Goal: Information Seeking & Learning: Check status

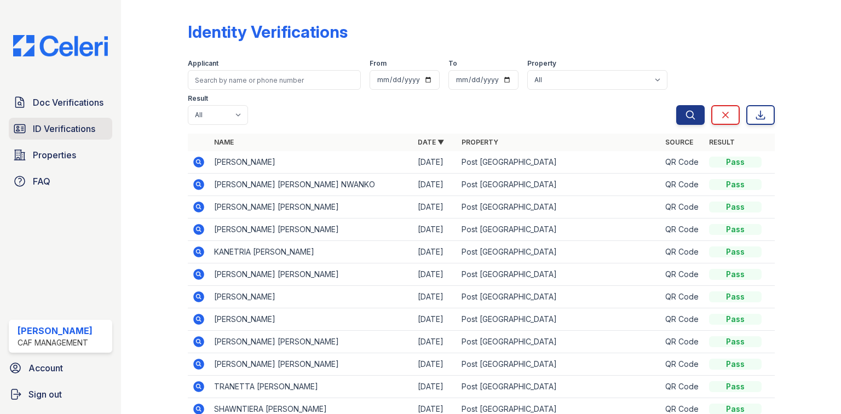
click at [56, 128] on span "ID Verifications" at bounding box center [64, 128] width 62 height 13
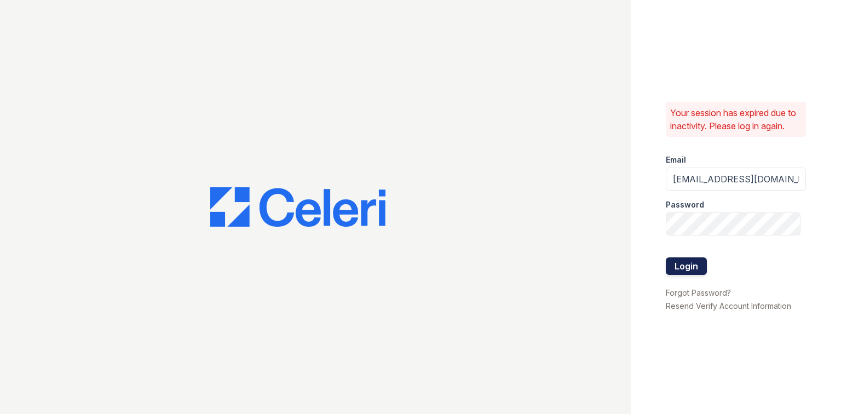
click at [696, 269] on button "Login" at bounding box center [686, 266] width 41 height 18
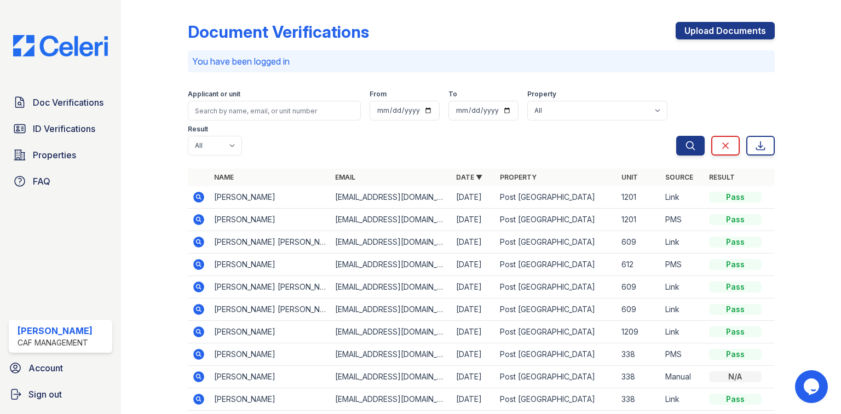
click at [202, 190] on icon at bounding box center [198, 196] width 13 height 13
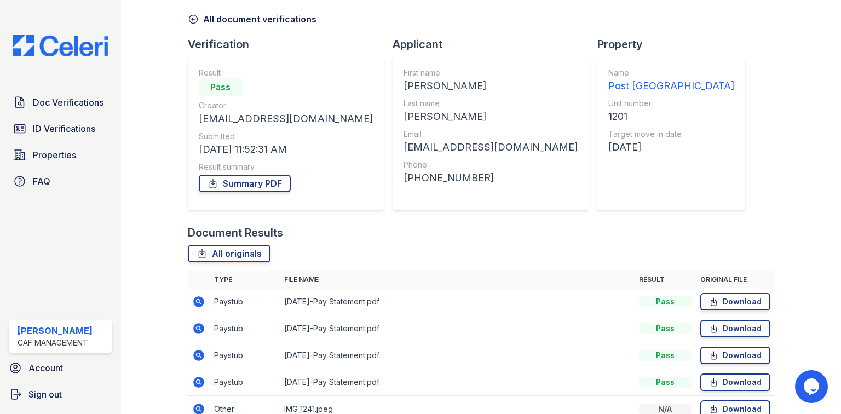
scroll to position [88, 0]
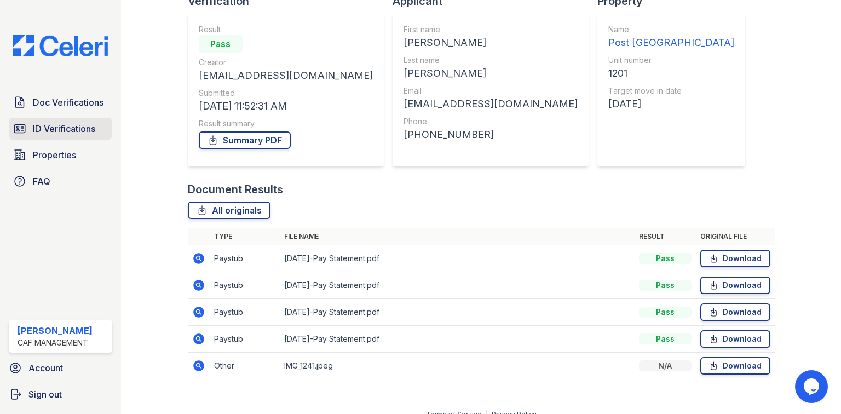
click at [53, 128] on span "ID Verifications" at bounding box center [64, 128] width 62 height 13
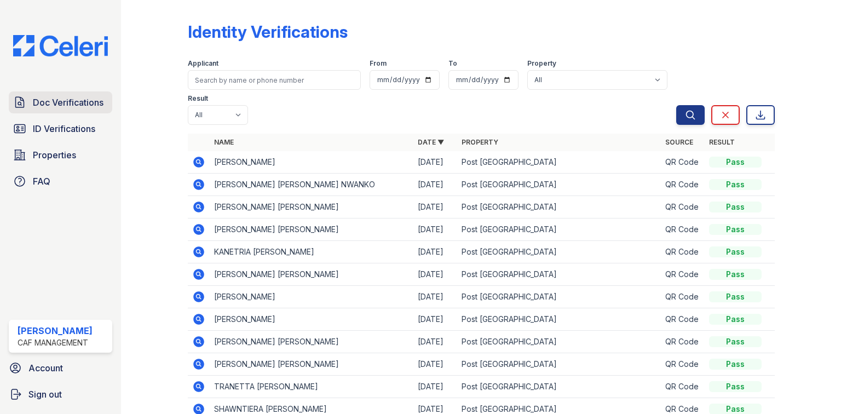
click at [59, 105] on span "Doc Verifications" at bounding box center [68, 102] width 71 height 13
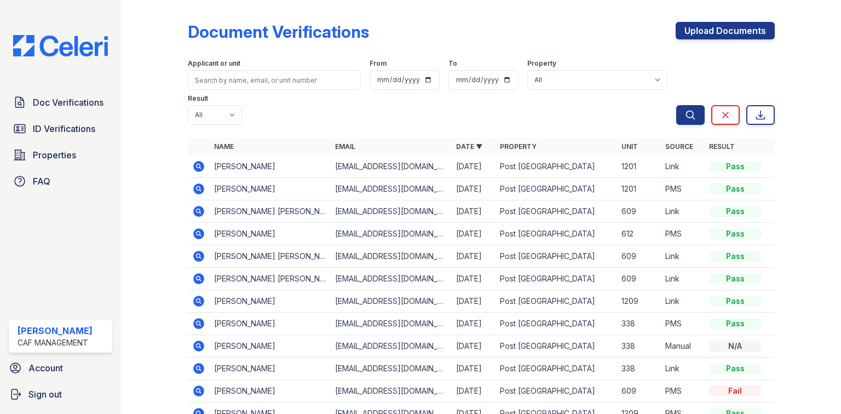
click at [195, 183] on icon at bounding box center [198, 188] width 11 height 11
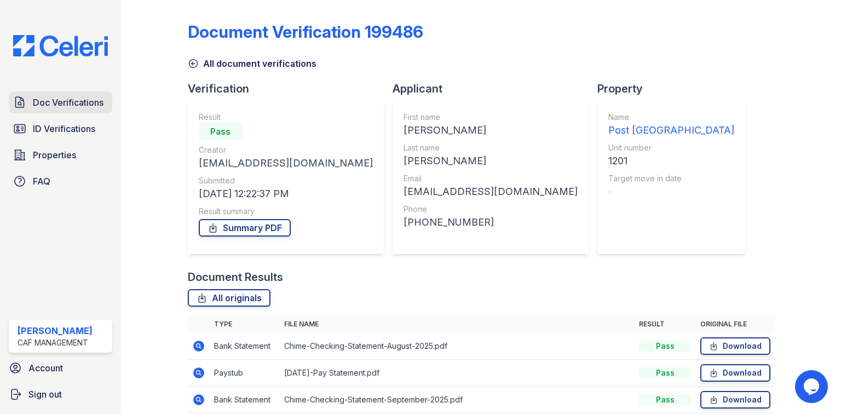
click at [89, 103] on span "Doc Verifications" at bounding box center [68, 102] width 71 height 13
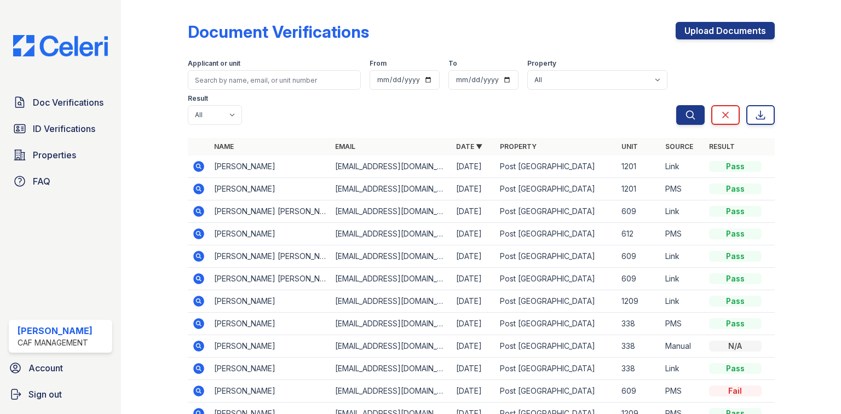
click at [199, 161] on icon at bounding box center [198, 166] width 11 height 11
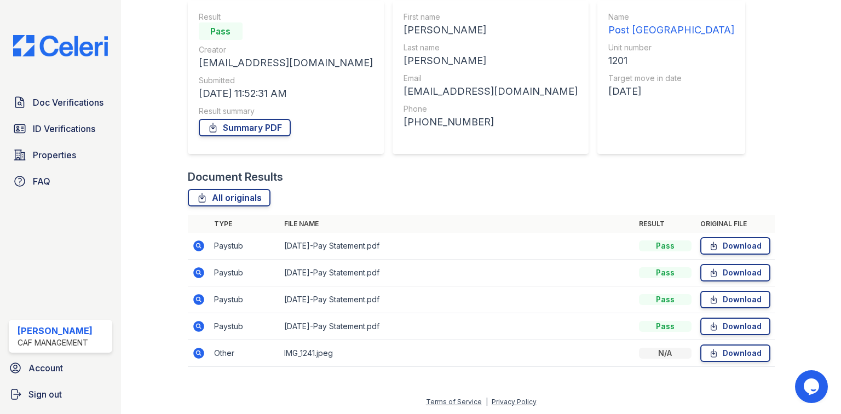
scroll to position [101, 0]
click at [729, 350] on link "Download" at bounding box center [735, 353] width 70 height 18
click at [775, 85] on div at bounding box center [799, 141] width 49 height 474
click at [192, 353] on icon at bounding box center [198, 352] width 13 height 13
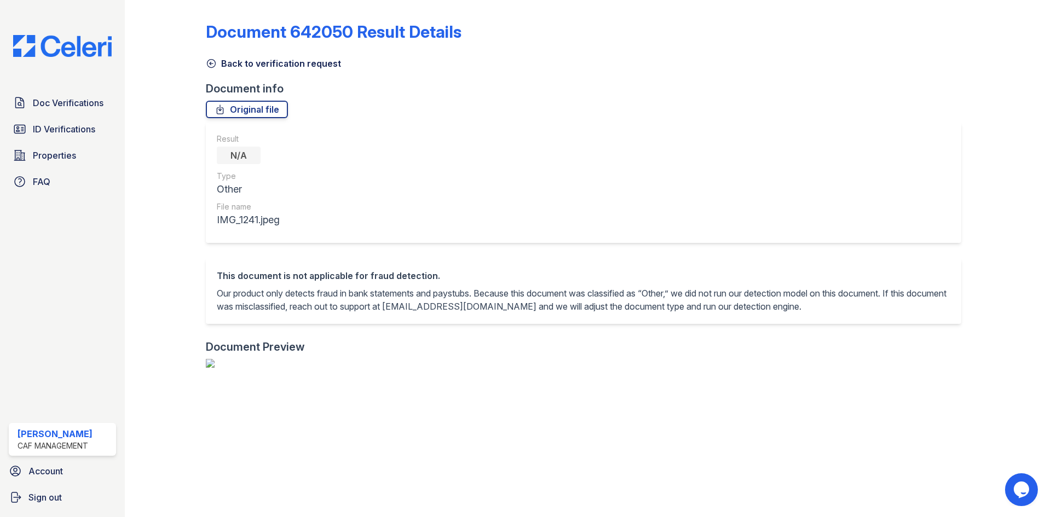
drag, startPoint x: 1556, startPoint y: 1, endPoint x: 238, endPoint y: 66, distance: 1319.2
click at [225, 65] on link "Back to verification request" at bounding box center [273, 63] width 135 height 13
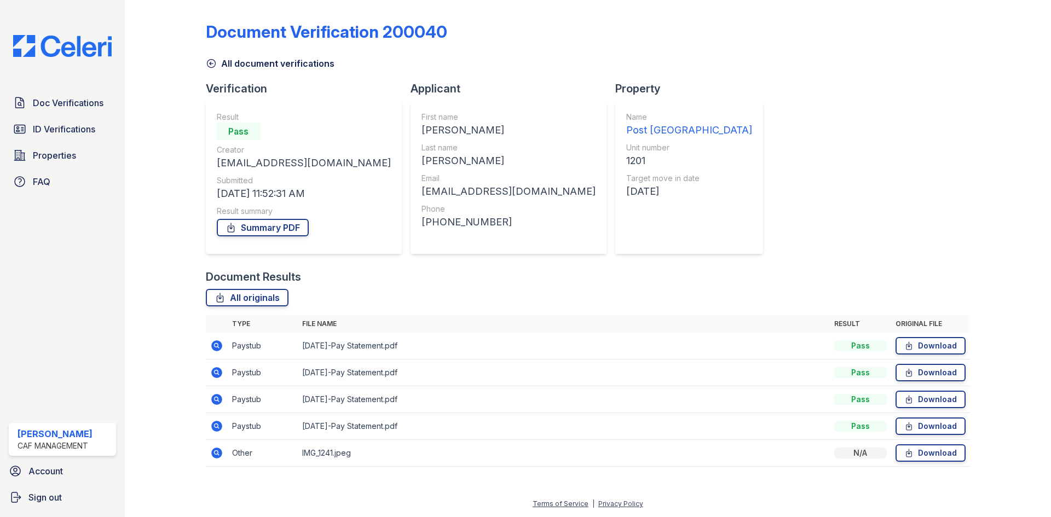
click at [218, 413] on icon at bounding box center [216, 453] width 13 height 13
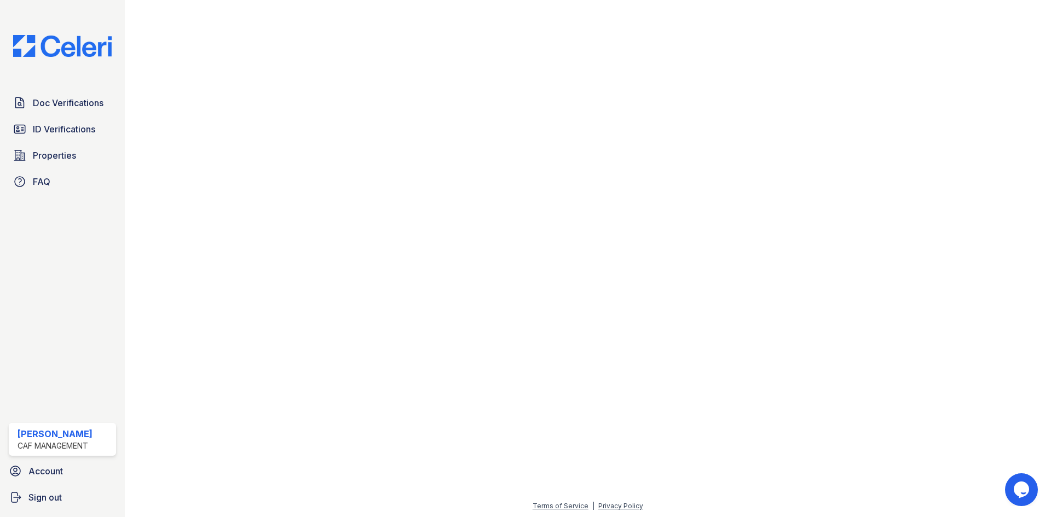
scroll to position [396, 0]
click at [64, 123] on span "ID Verifications" at bounding box center [64, 129] width 62 height 13
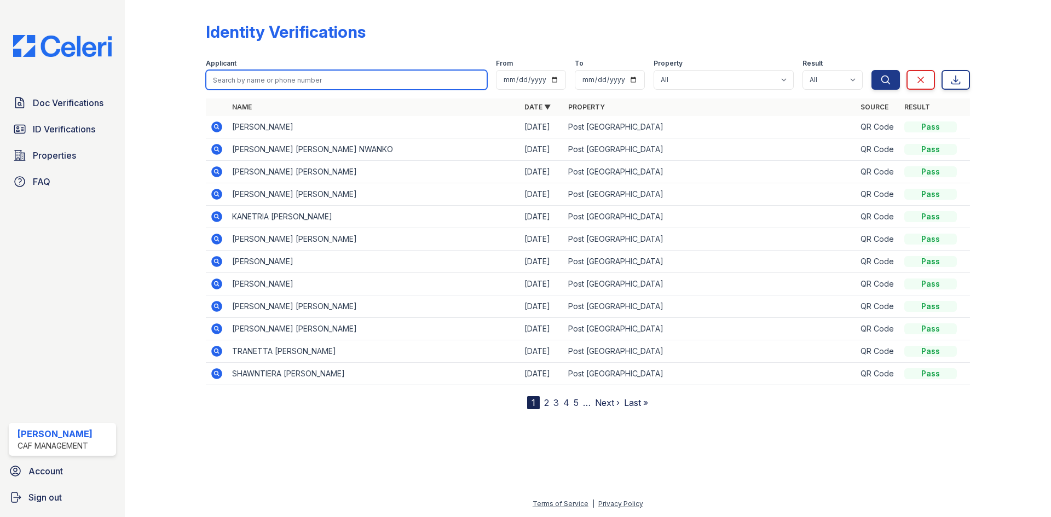
click at [247, 87] on input "search" at bounding box center [346, 80] width 281 height 20
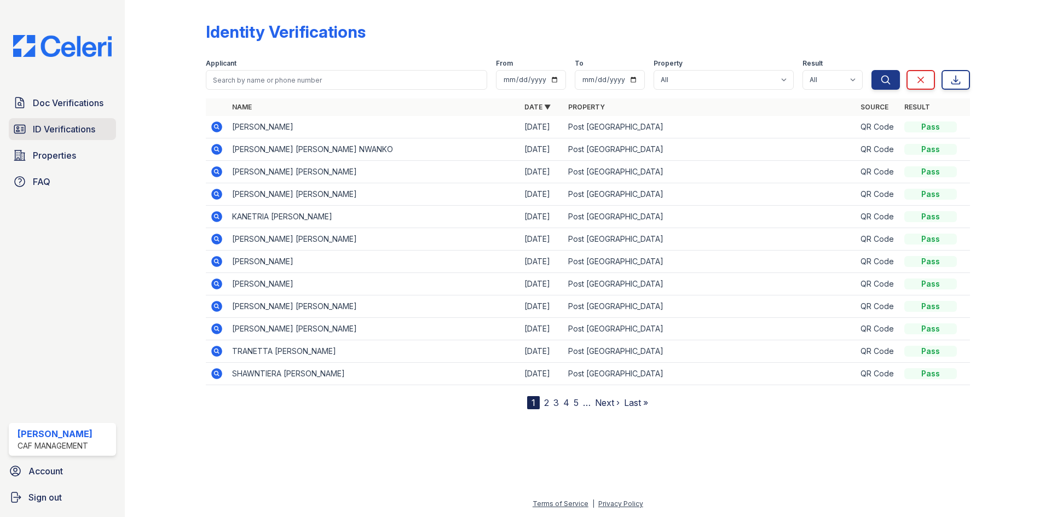
click at [81, 123] on span "ID Verifications" at bounding box center [64, 129] width 62 height 13
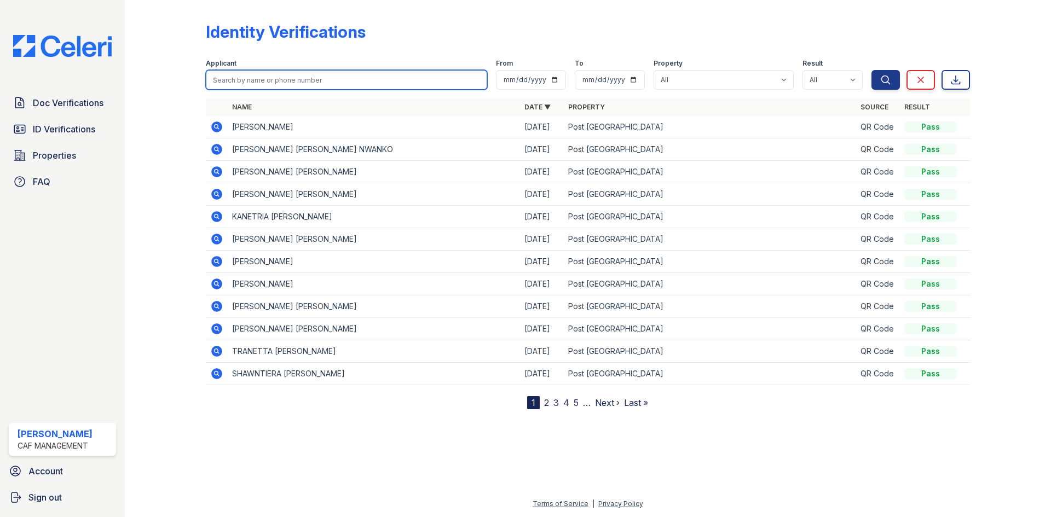
click at [244, 79] on input "search" at bounding box center [346, 80] width 281 height 20
type input "[PERSON_NAME]"
click at [871, 70] on button "Search" at bounding box center [885, 80] width 28 height 20
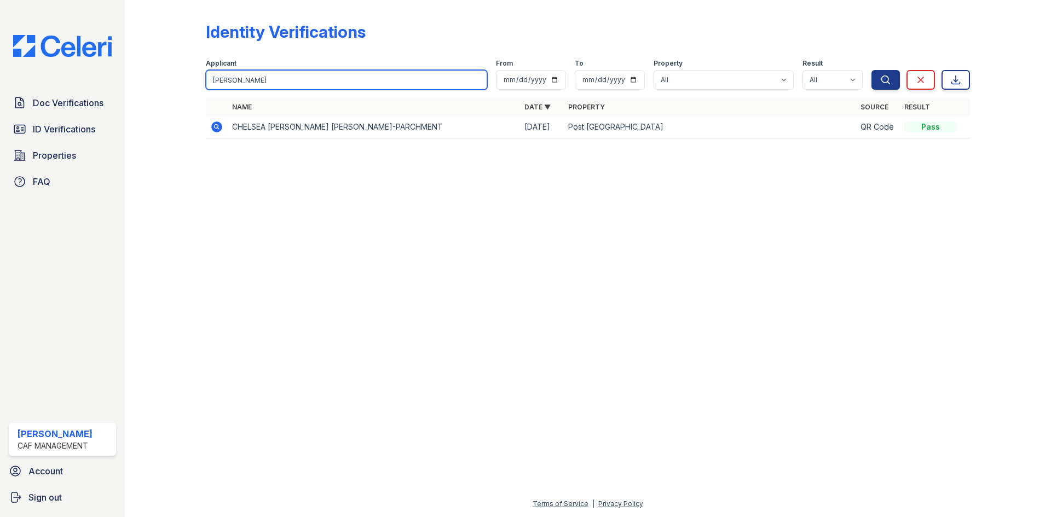
click at [272, 79] on input "[PERSON_NAME]" at bounding box center [346, 80] width 281 height 20
type input "c"
type input "[PERSON_NAME]"
click at [871, 70] on button "Search" at bounding box center [885, 80] width 28 height 20
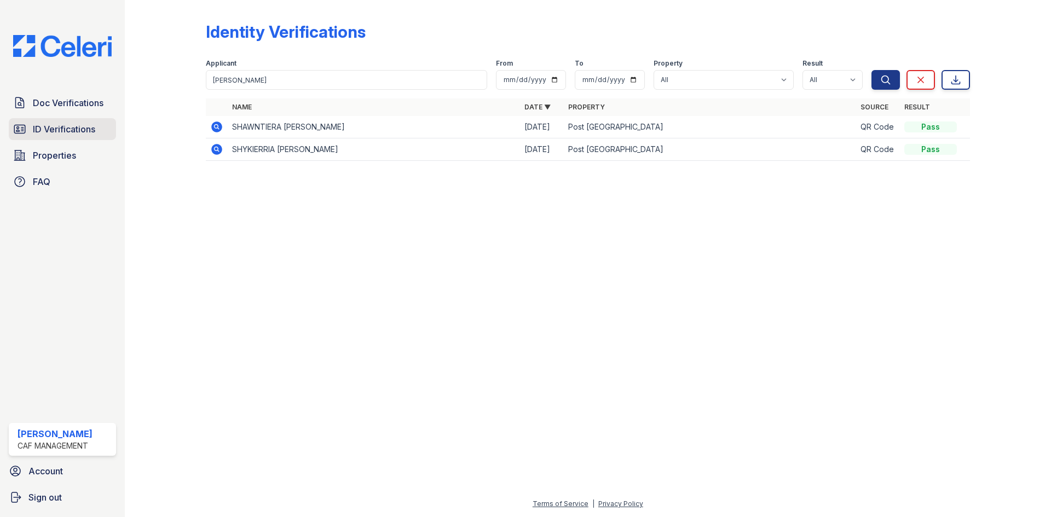
click at [26, 120] on link "ID Verifications" at bounding box center [62, 129] width 107 height 22
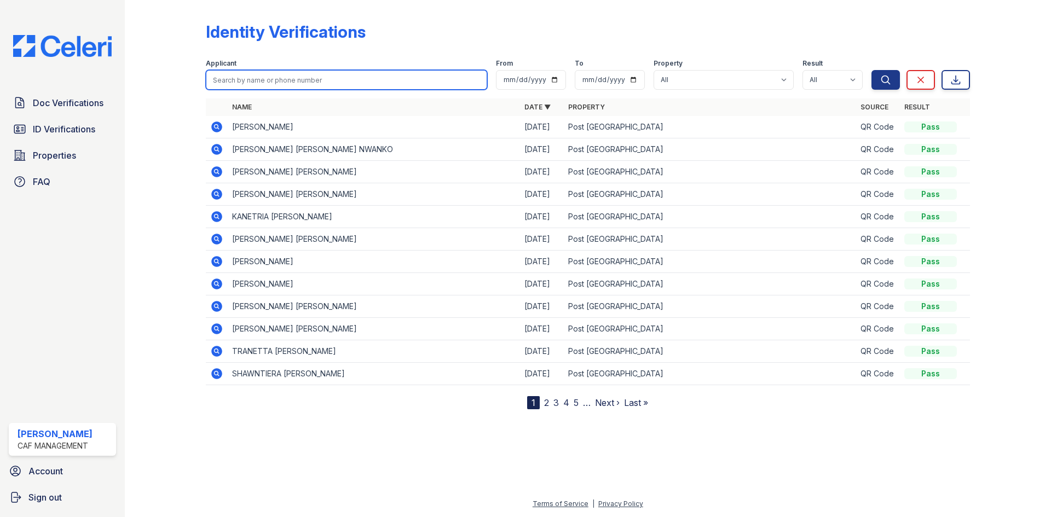
click at [301, 82] on input "search" at bounding box center [346, 80] width 281 height 20
paste input "Rajat"
type input "Rajat"
click at [871, 70] on button "Search" at bounding box center [885, 80] width 28 height 20
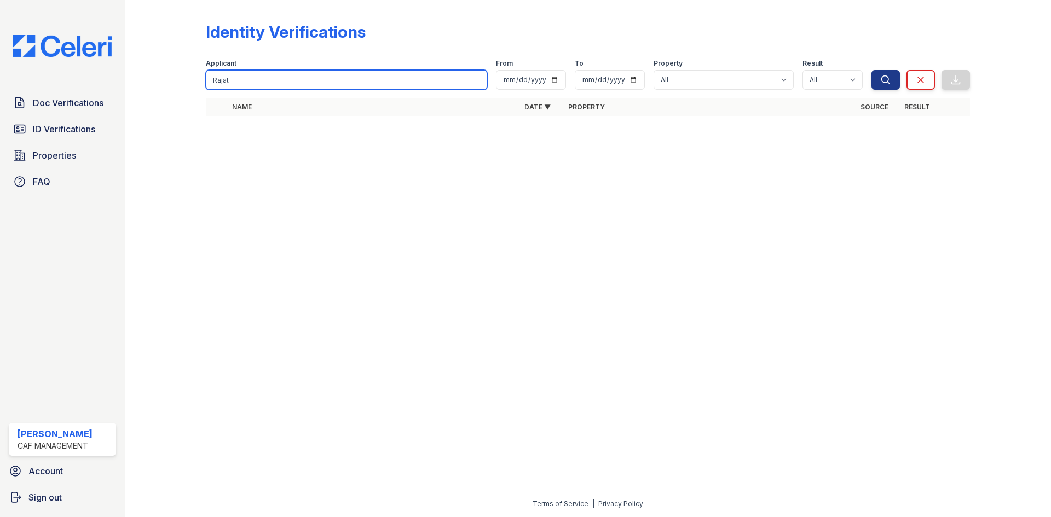
click at [242, 82] on input "Rajat" at bounding box center [346, 80] width 281 height 20
paste input "Chelsea"
type input "Chelsea"
click at [871, 70] on button "Search" at bounding box center [885, 80] width 28 height 20
